Goal: Task Accomplishment & Management: Manage account settings

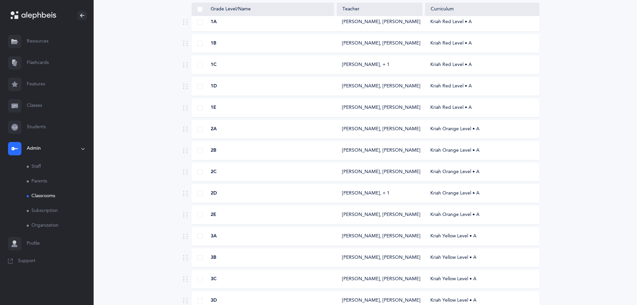
scroll to position [134, 0]
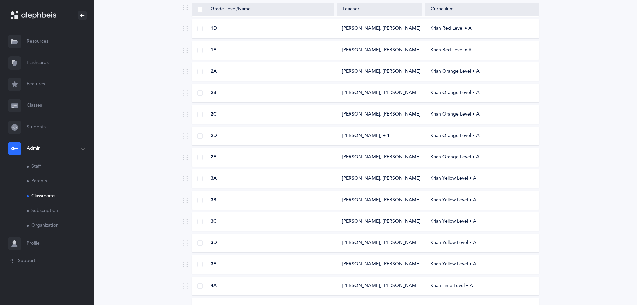
click at [363, 198] on div "[PERSON_NAME], [PERSON_NAME]" at bounding box center [379, 200] width 75 height 7
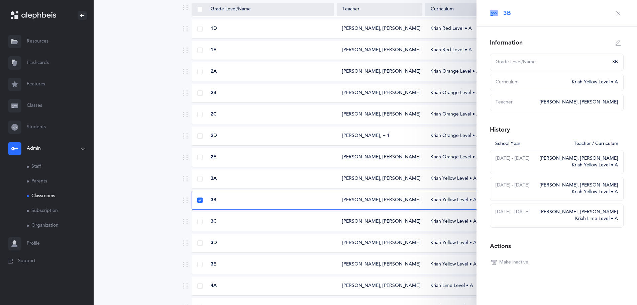
click at [584, 166] on div "Kriah Yellow Level • A" at bounding box center [579, 165] width 78 height 7
click at [616, 43] on icon "button" at bounding box center [618, 42] width 5 height 5
type input "3B"
select select "11"
select select "1996"
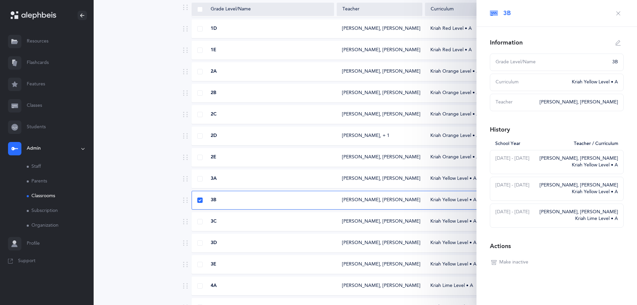
select select "2008"
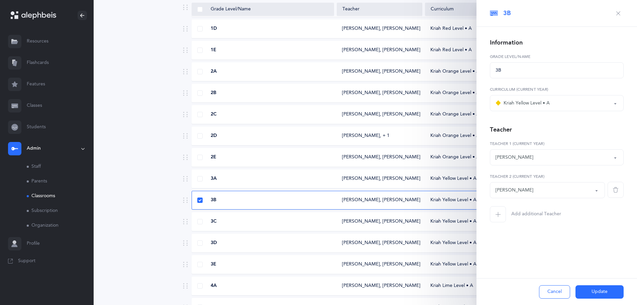
click at [616, 161] on button "[PERSON_NAME]" at bounding box center [557, 157] width 134 height 16
type input "c"
type input "men"
click at [524, 120] on link "[PERSON_NAME]" at bounding box center [557, 123] width 122 height 13
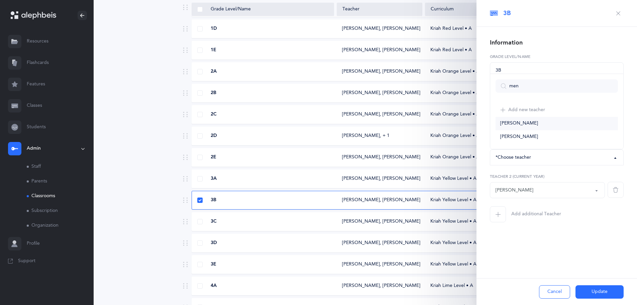
select select "2705"
click at [602, 291] on button "Update" at bounding box center [600, 291] width 48 height 13
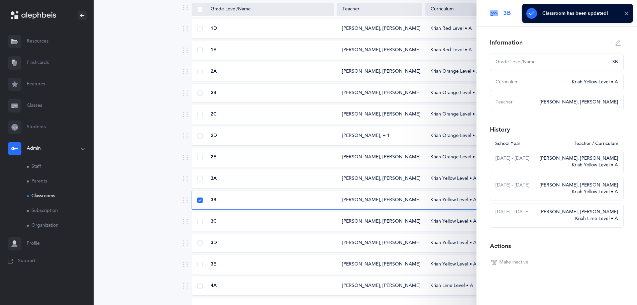
click at [626, 13] on icon at bounding box center [626, 14] width 5 height 6
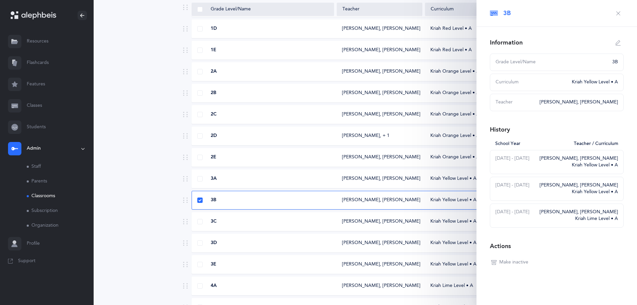
click at [616, 15] on icon "button" at bounding box center [618, 13] width 5 height 5
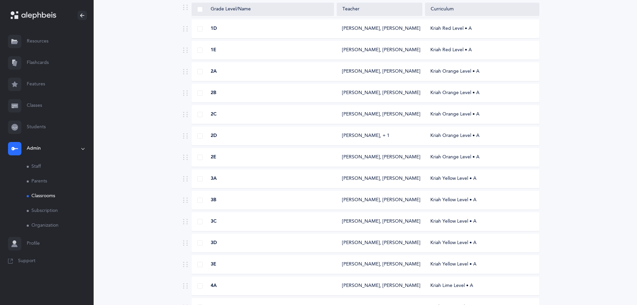
click at [455, 223] on div "Kriah Yellow Level • A" at bounding box center [482, 221] width 114 height 7
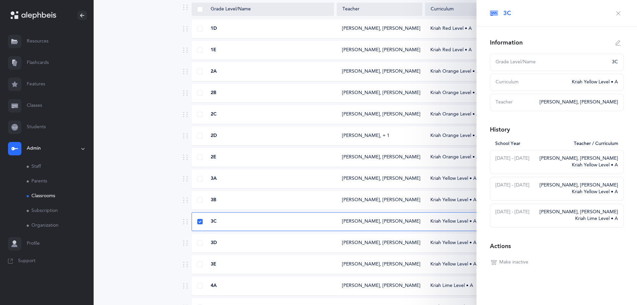
select select
click at [614, 48] on div "Information Grade Level/Name 3C Curriculum Kriah Yellow Level • A Teacher [PERS…" at bounding box center [557, 166] width 161 height 278
click at [616, 45] on icon "button" at bounding box center [618, 42] width 5 height 5
type input "3C"
select select "11"
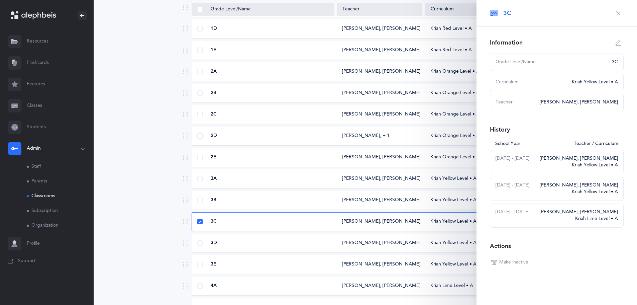
select select "1996"
select select "2009"
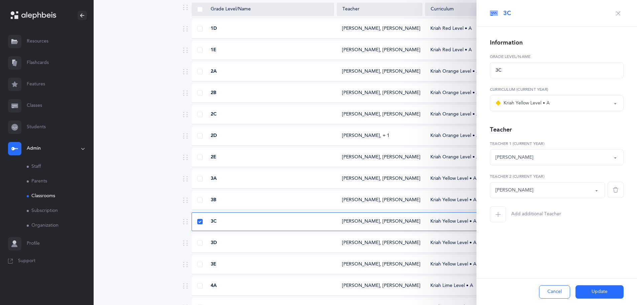
click at [588, 162] on div "[PERSON_NAME]" at bounding box center [557, 157] width 122 height 11
type input "ell"
click at [557, 140] on link "[PERSON_NAME]" at bounding box center [557, 136] width 122 height 13
select select "1993"
click at [602, 290] on button "Update" at bounding box center [600, 291] width 48 height 13
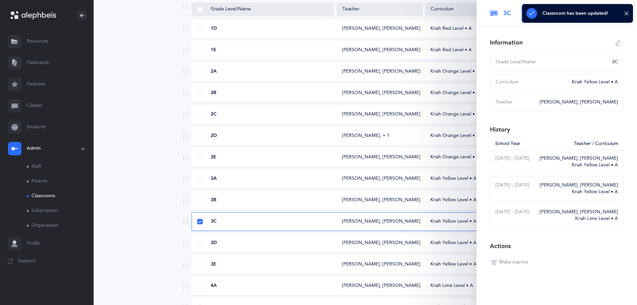
click at [621, 12] on div "Classroom has been updated!" at bounding box center [577, 13] width 111 height 19
click at [623, 15] on div "Classroom has been updated!" at bounding box center [577, 13] width 111 height 19
click at [625, 16] on icon at bounding box center [626, 14] width 5 height 6
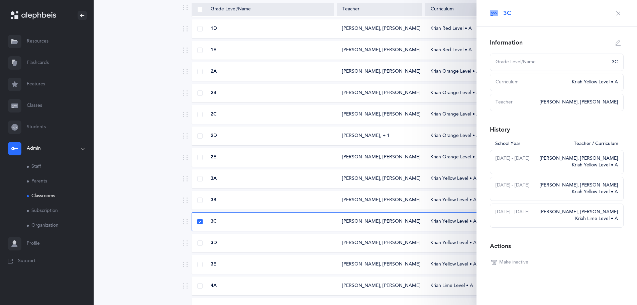
click at [613, 12] on button "button" at bounding box center [618, 13] width 11 height 11
